Goal: Connect with others: Connect with others

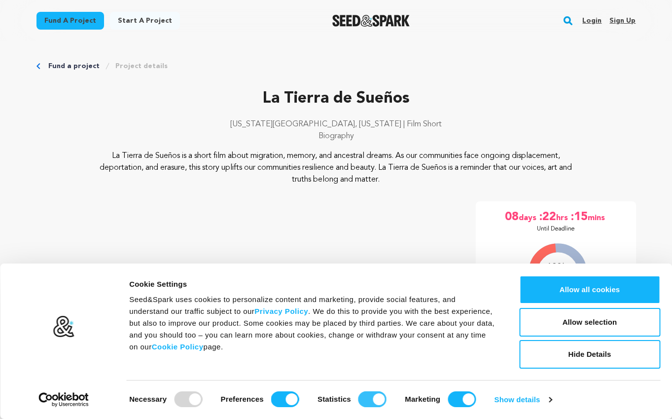
click at [361, 400] on input "Statistics" at bounding box center [373, 399] width 28 height 16
checkbox input "false"
click at [457, 395] on input "Marketing" at bounding box center [462, 399] width 28 height 16
checkbox input "false"
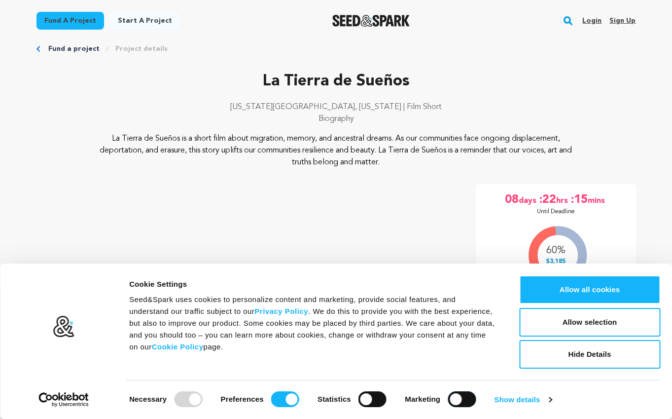
scroll to position [46, 0]
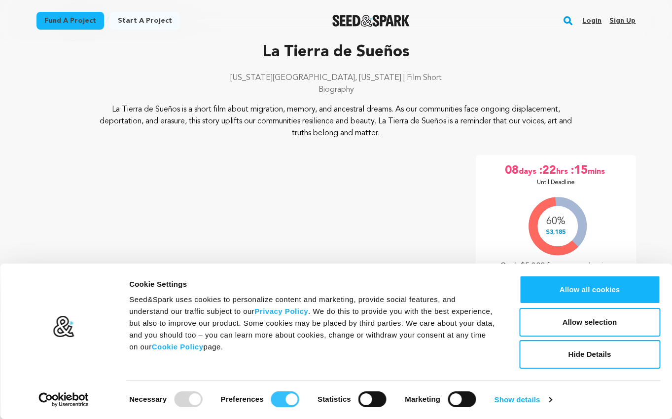
click at [285, 400] on input "Preferences" at bounding box center [285, 399] width 28 height 16
checkbox input "false"
click at [559, 321] on button "Allow selection" at bounding box center [590, 322] width 141 height 29
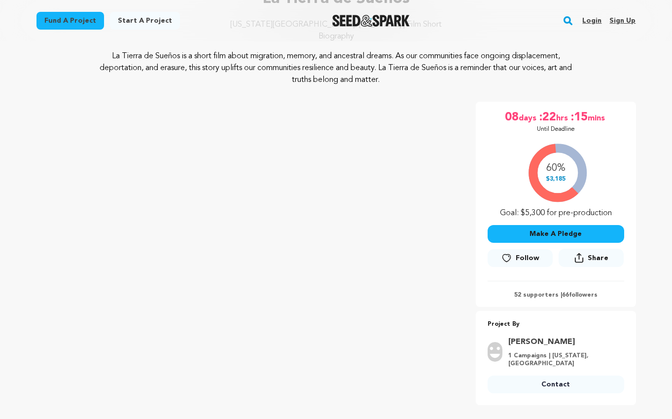
scroll to position [131, 0]
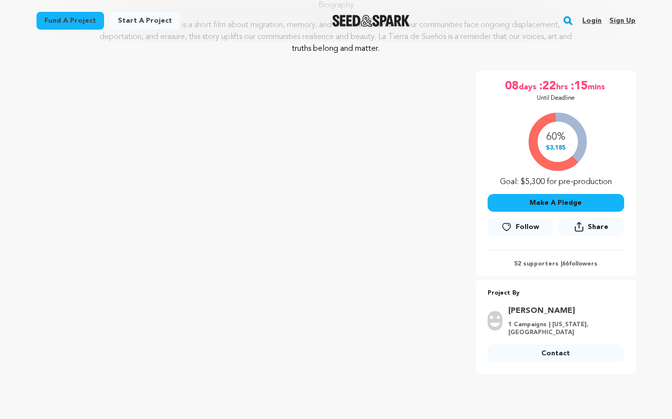
click at [534, 230] on span "Follow" at bounding box center [528, 227] width 24 height 10
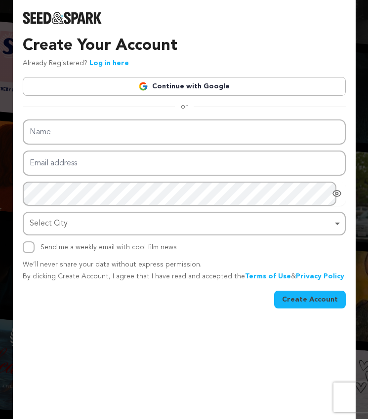
click at [99, 62] on link "Log in here" at bounding box center [108, 63] width 39 height 7
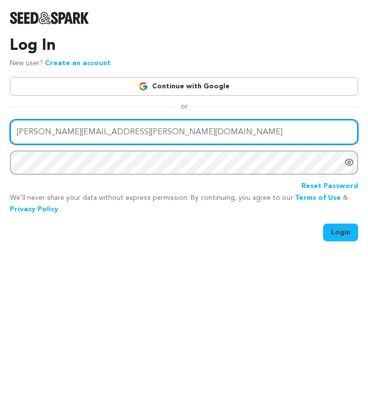
type input "jessica.silvetti@gmail.com"
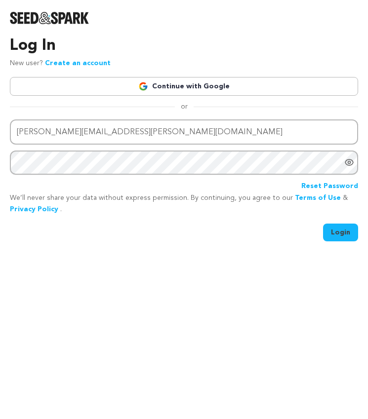
click at [344, 233] on button "Login" at bounding box center [340, 233] width 35 height 18
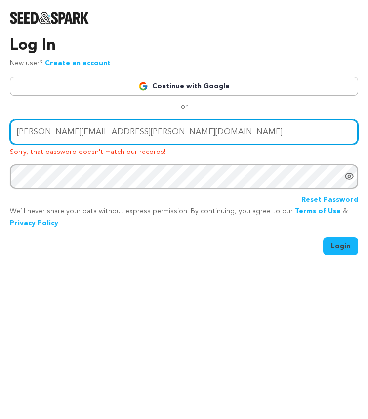
type input "jessica.silvetti@gmail.com"
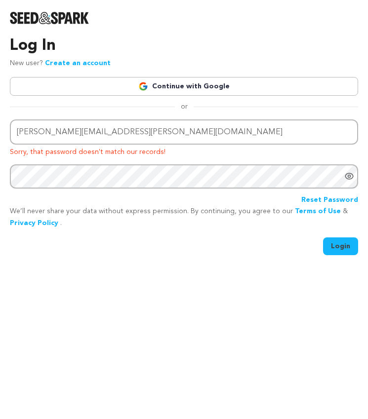
click at [343, 247] on button "Login" at bounding box center [340, 246] width 35 height 18
